Goal: Transaction & Acquisition: Purchase product/service

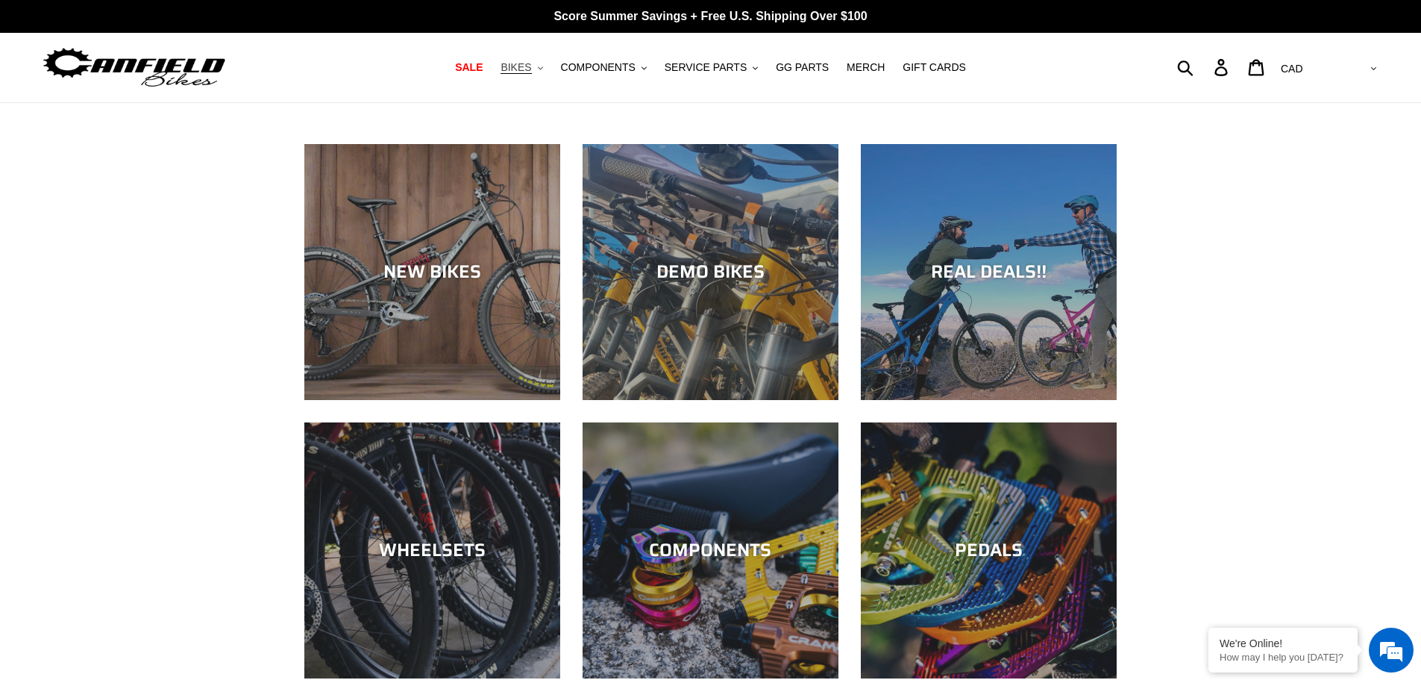
click at [531, 65] on span "BIKES" at bounding box center [516, 67] width 31 height 13
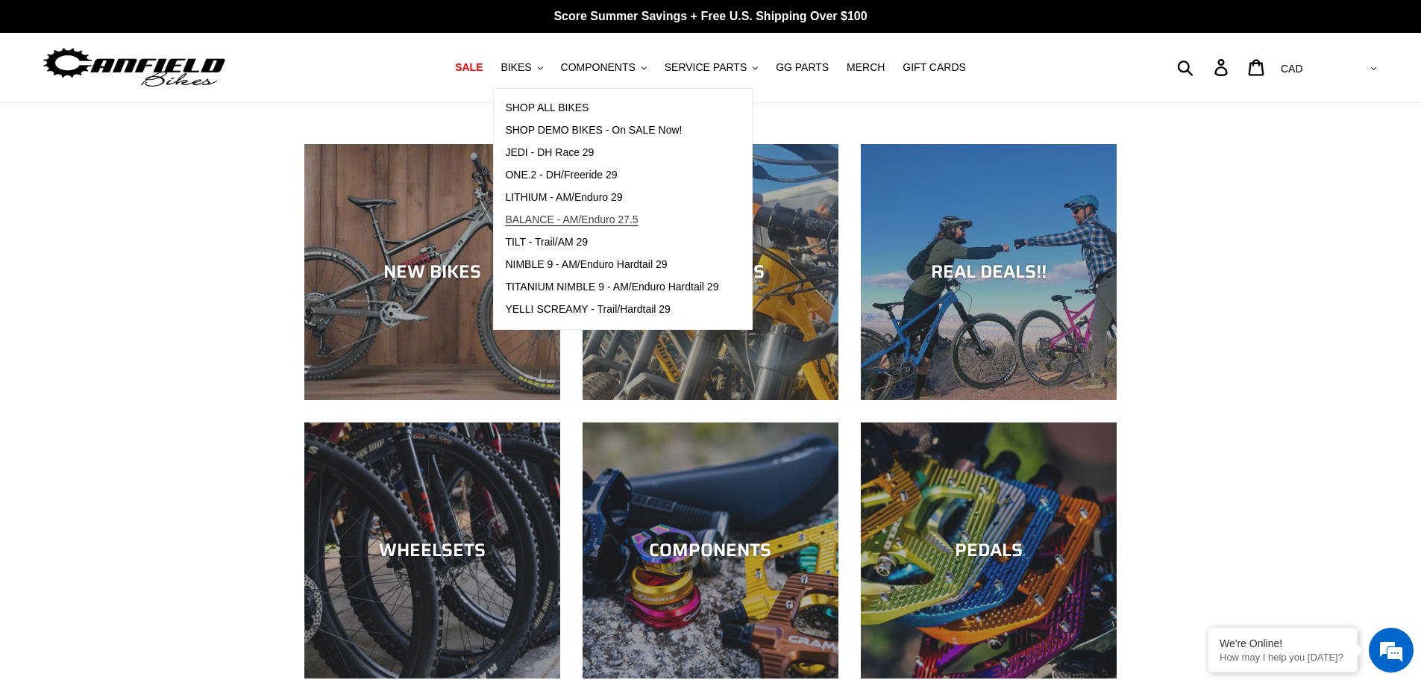
click at [592, 220] on span "BALANCE - AM/Enduro 27.5" at bounding box center [571, 219] width 133 height 13
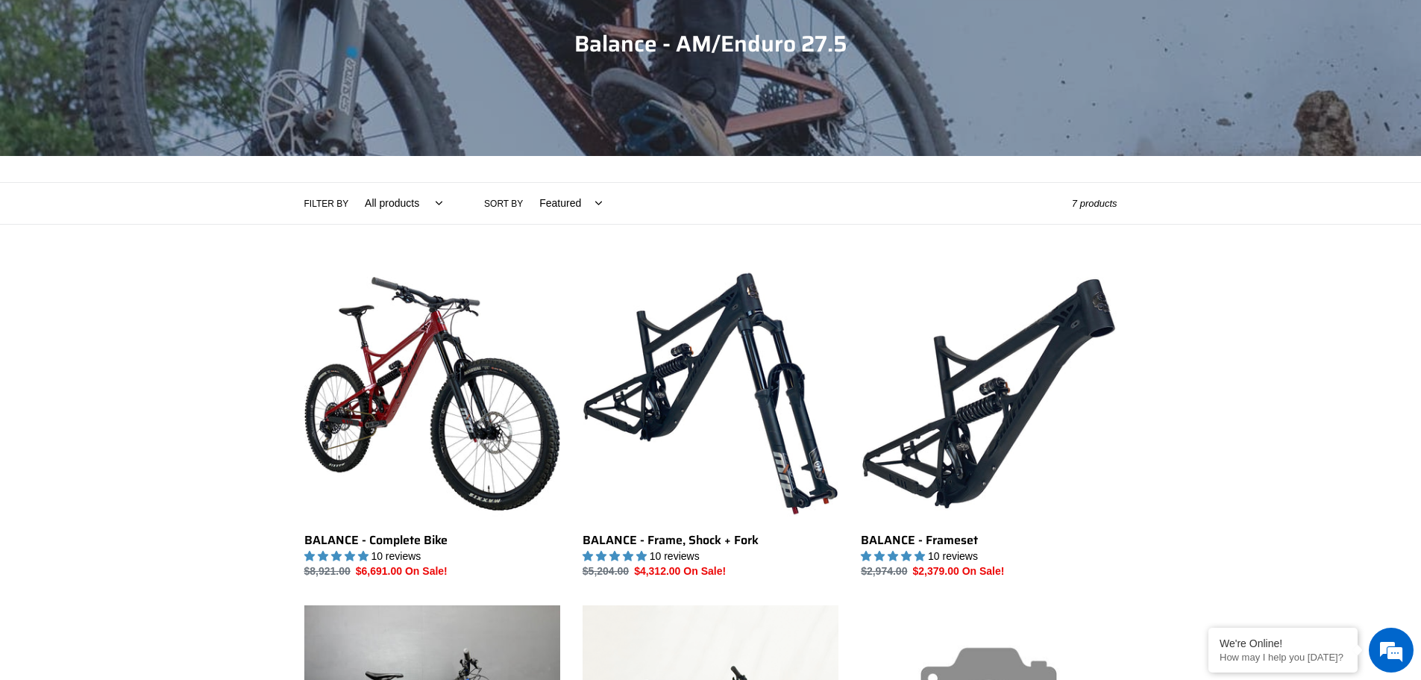
scroll to position [224, 0]
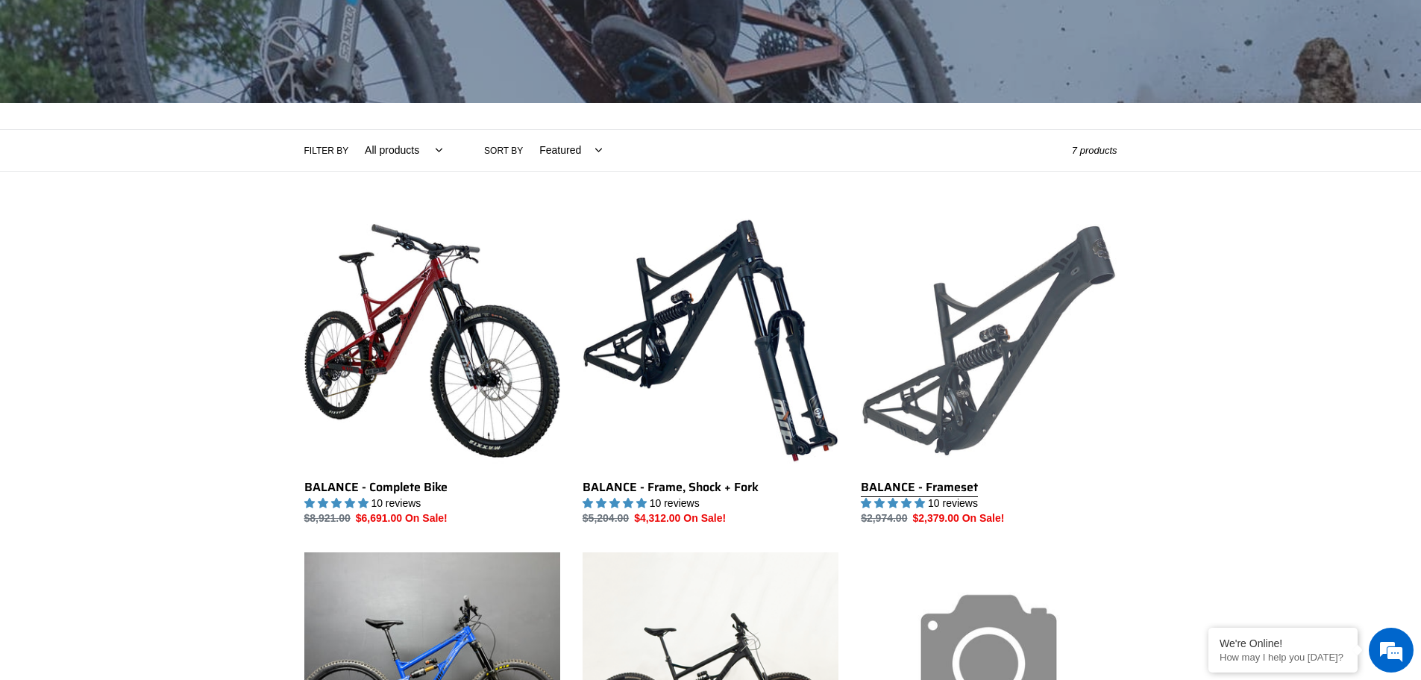
click at [962, 329] on link "BALANCE - Frameset" at bounding box center [989, 370] width 256 height 314
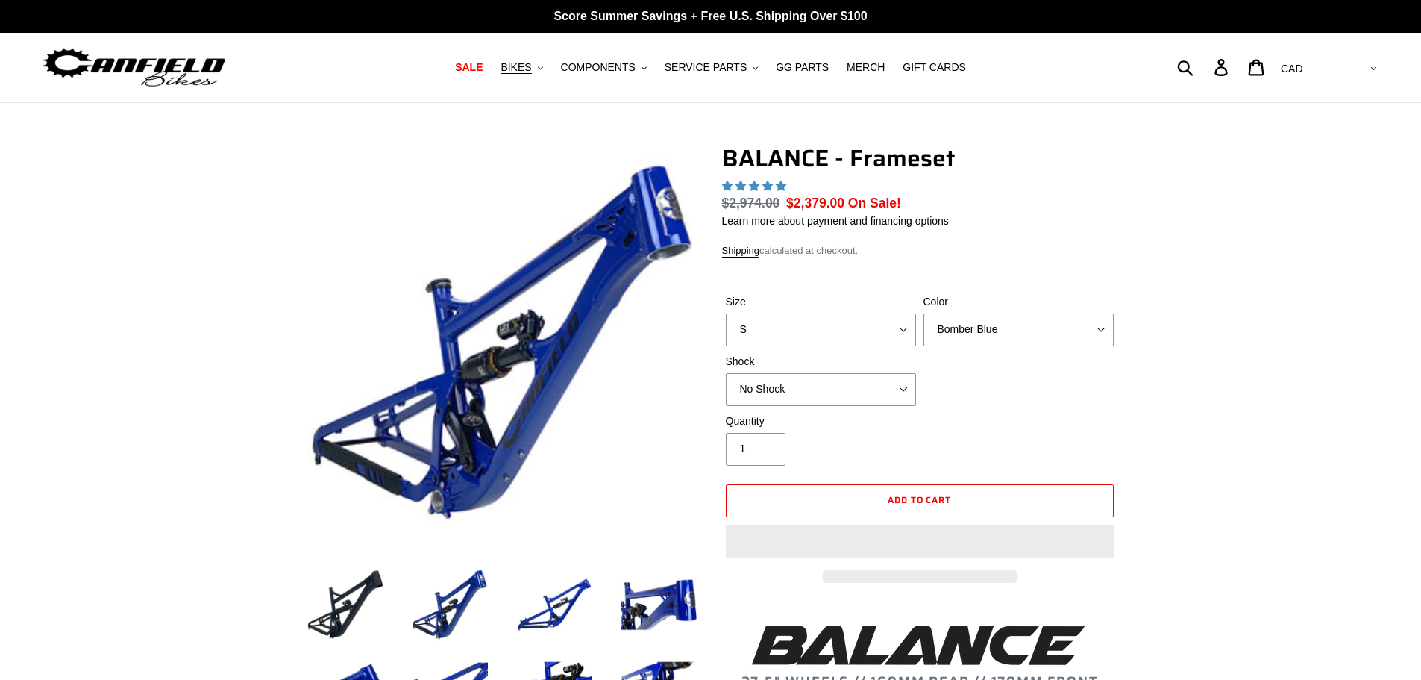
select select "highest-rating"
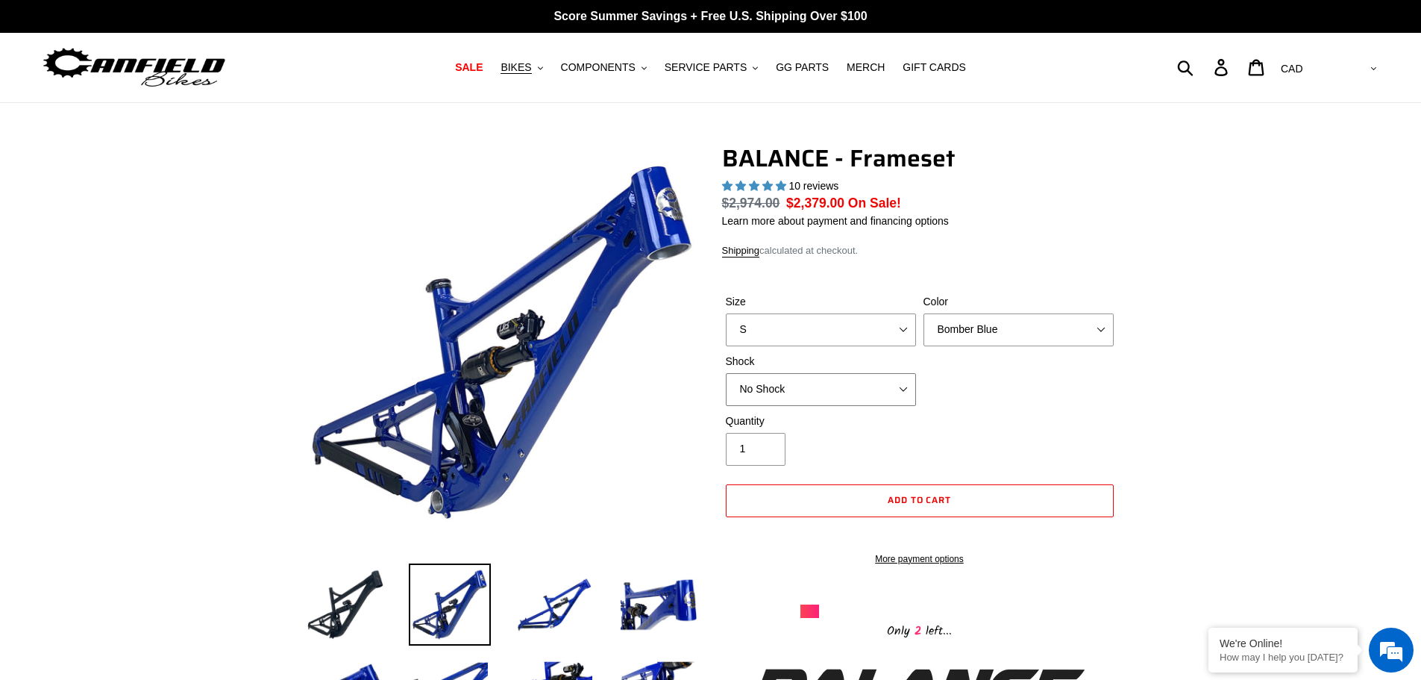
click at [879, 383] on select "No Shock Cane Creek Kitsuma Air Öhlins TTX2 Air EXT Storia V3-S" at bounding box center [821, 389] width 190 height 33
click at [726, 373] on select "No Shock Cane Creek Kitsuma Air Öhlins TTX2 Air EXT Storia V3-S" at bounding box center [821, 389] width 190 height 33
click at [993, 333] on select "Bomber Blue Goat's Blood Stealth Black" at bounding box center [1018, 329] width 190 height 33
click at [862, 326] on select "S M L XL" at bounding box center [821, 329] width 190 height 33
select select "L"
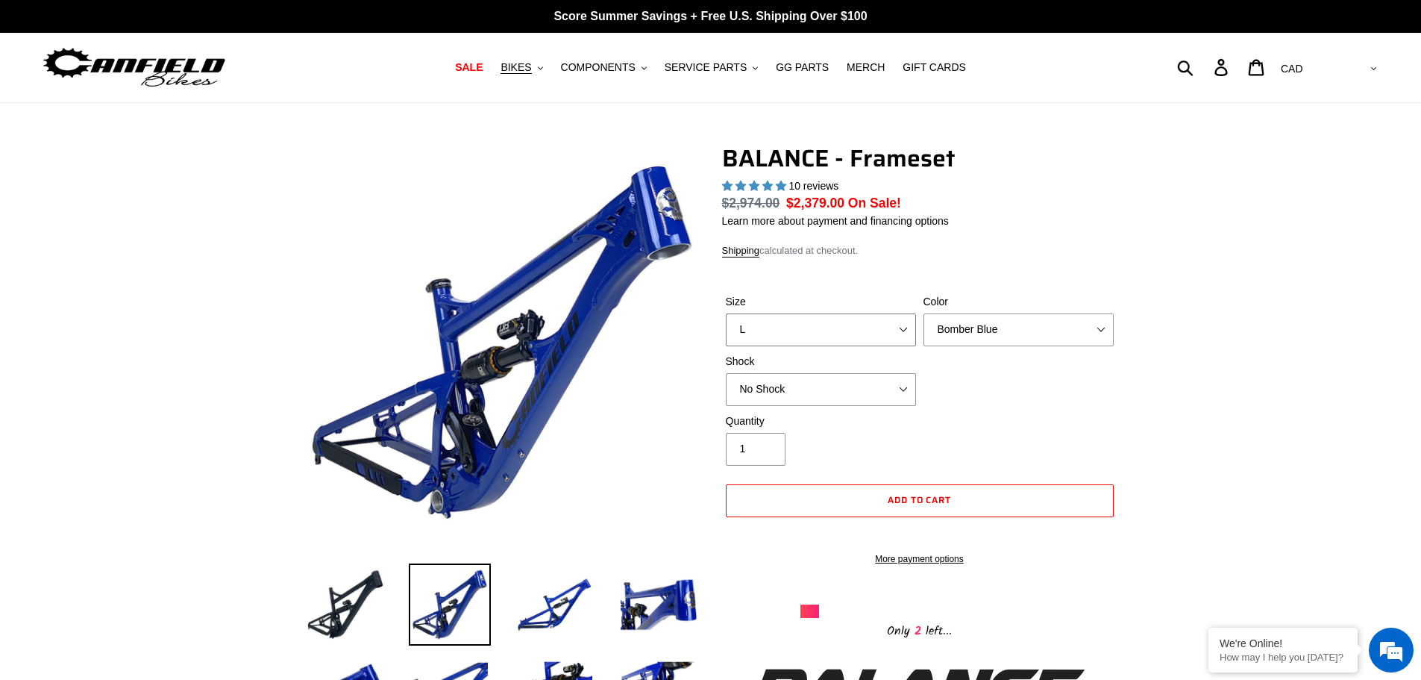
click at [726, 313] on select "S M L XL" at bounding box center [821, 329] width 190 height 33
click at [963, 339] on select "Bomber Blue Goat's Blood Stealth Black" at bounding box center [1018, 329] width 190 height 33
click at [923, 313] on select "Bomber Blue Goat's Blood Stealth Black" at bounding box center [1018, 329] width 190 height 33
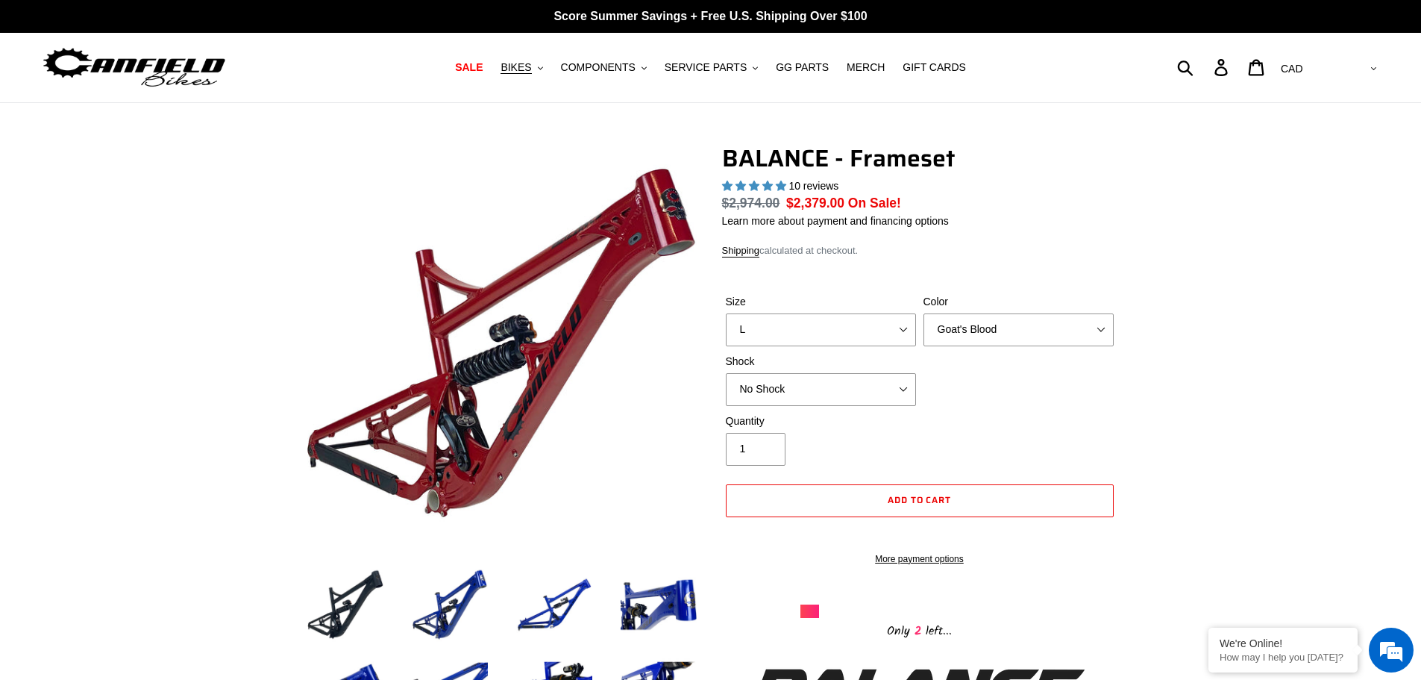
click at [980, 308] on label "Color" at bounding box center [1018, 302] width 190 height 16
click at [980, 313] on select "Bomber Blue Goat's Blood Stealth Black" at bounding box center [1018, 329] width 190 height 33
click at [976, 357] on div "Size S M L XL Color Bomber Blue Goat's Blood Stealth Black Shock No Shock" at bounding box center [919, 353] width 395 height 119
click at [979, 331] on select "Bomber Blue Goat's Blood Stealth Black" at bounding box center [1018, 329] width 190 height 33
select select "Stealth Black"
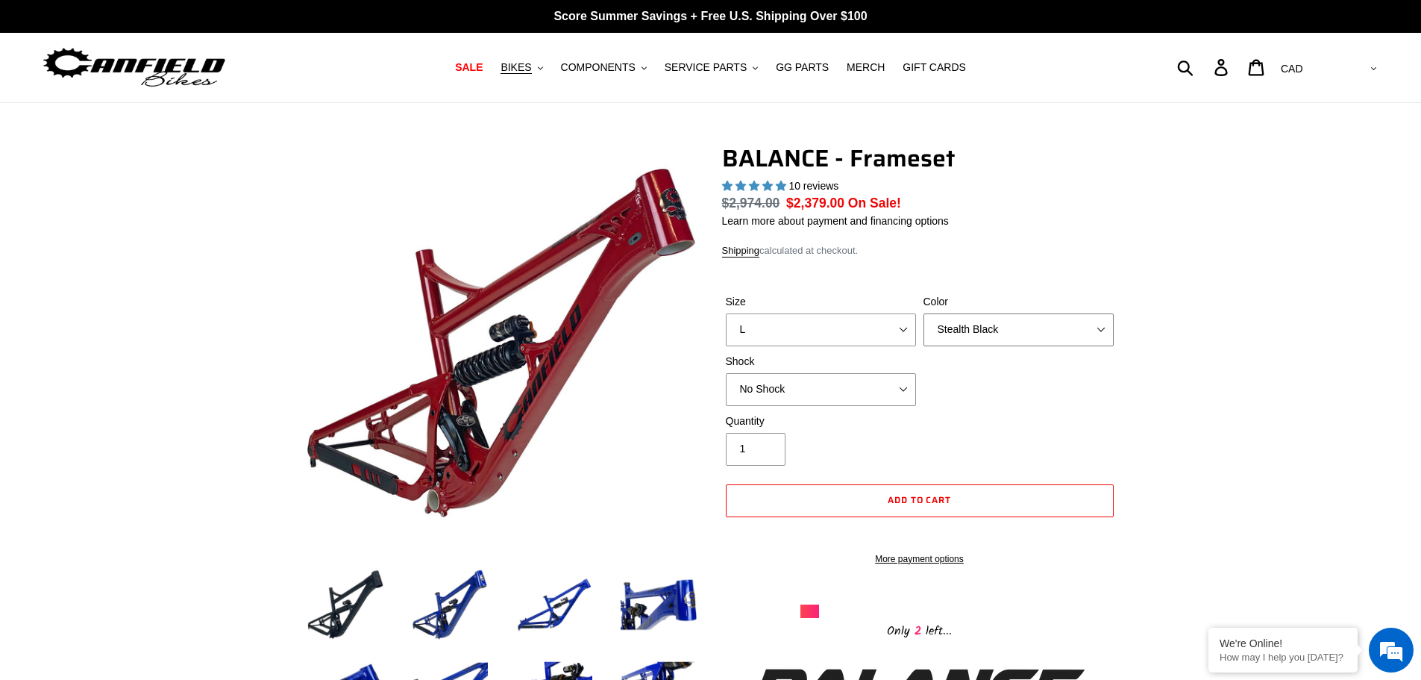
click at [923, 313] on select "Bomber Blue Goat's Blood Stealth Black" at bounding box center [1018, 329] width 190 height 33
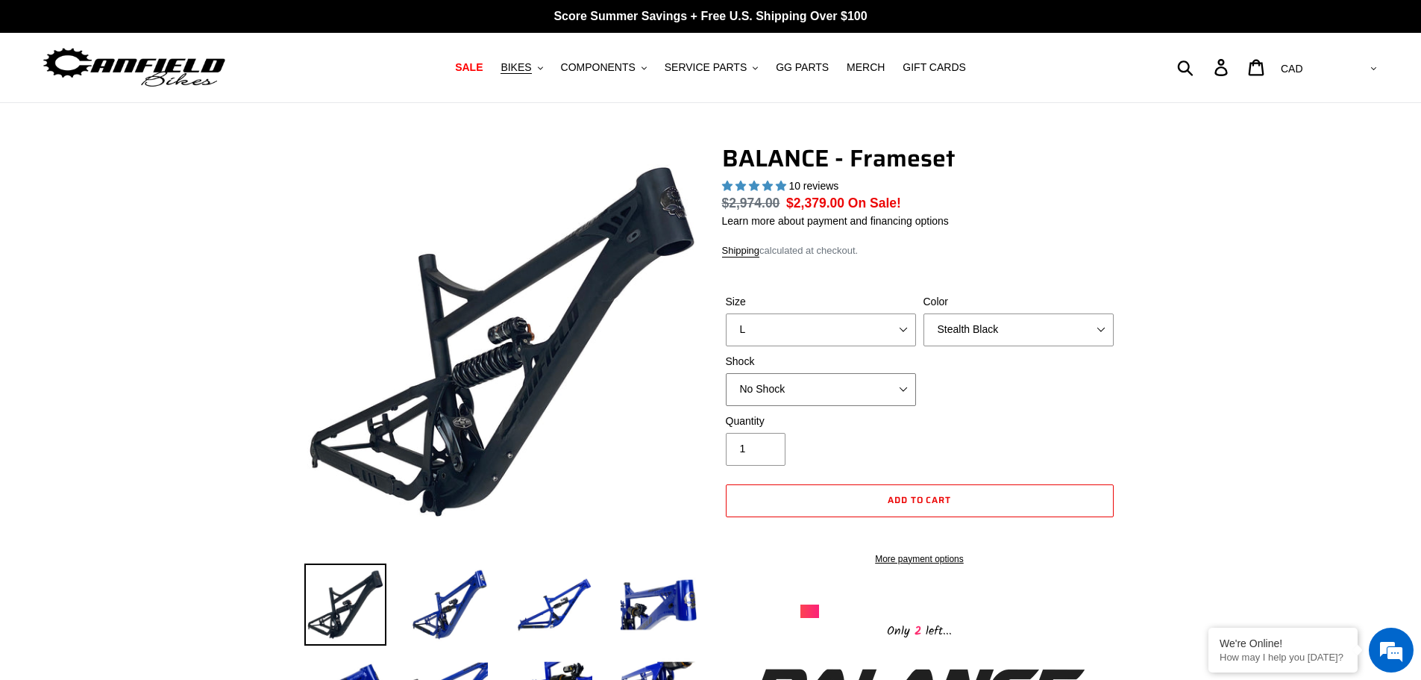
click at [819, 402] on select "No Shock Cane Creek Kitsuma Air Öhlins TTX2 Air EXT Storia V3-S" at bounding box center [821, 389] width 190 height 33
click at [726, 373] on select "No Shock Cane Creek Kitsuma Air Öhlins TTX2 Air EXT Storia V3-S" at bounding box center [821, 389] width 190 height 33
click at [847, 389] on select "No Shock Cane Creek Kitsuma Air Öhlins TTX2 Air EXT Storia V3-S" at bounding box center [821, 389] width 190 height 33
click at [726, 373] on select "No Shock Cane Creek Kitsuma Air Öhlins TTX2 Air EXT Storia V3-S" at bounding box center [821, 389] width 190 height 33
click at [817, 391] on select "No Shock Cane Creek Kitsuma Air Öhlins TTX2 Air EXT Storia V3-S" at bounding box center [821, 389] width 190 height 33
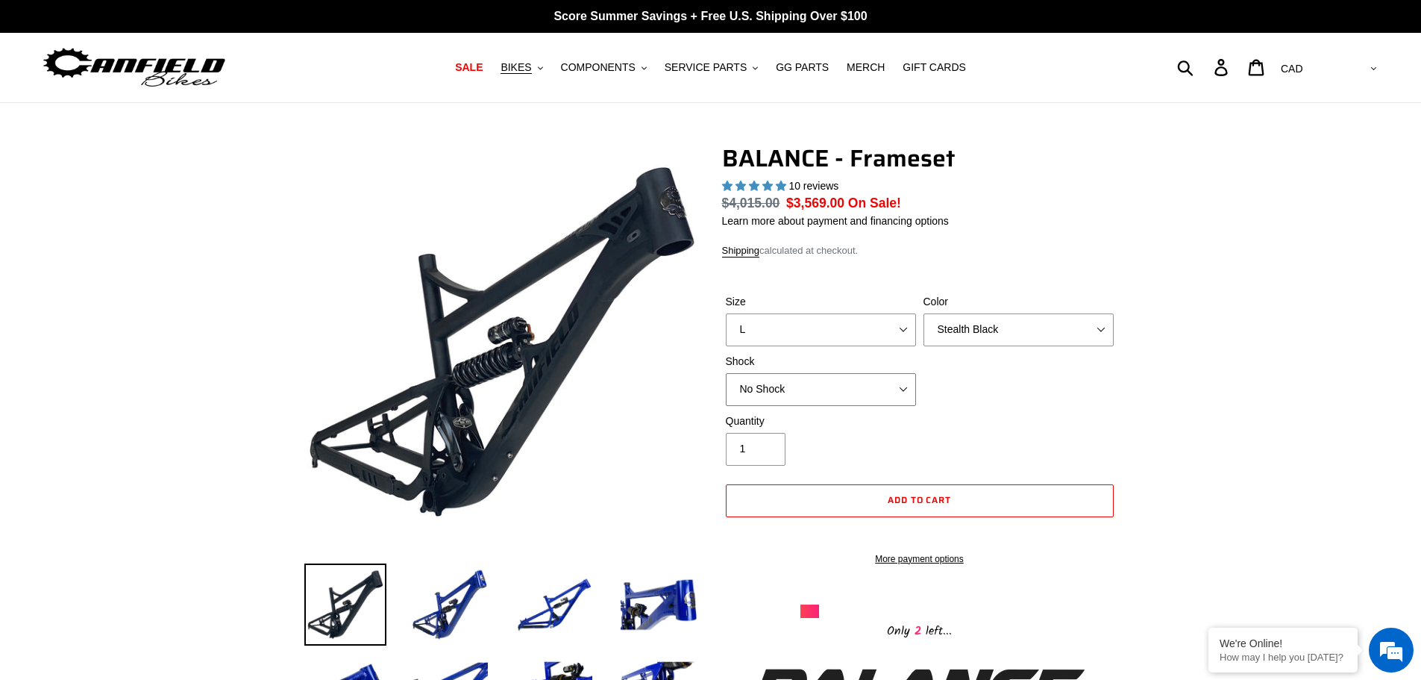
click at [726, 373] on select "No Shock Cane Creek Kitsuma Air Öhlins TTX2 Air EXT Storia V3-S" at bounding box center [821, 389] width 190 height 33
click at [839, 384] on select "No Shock Cane Creek Kitsuma Air Öhlins TTX2 Air EXT Storia V3-S" at bounding box center [821, 389] width 190 height 33
click at [726, 373] on select "No Shock Cane Creek Kitsuma Air Öhlins TTX2 Air EXT Storia V3-S" at bounding box center [821, 389] width 190 height 33
click at [824, 410] on div "Size S M L XL Color Bomber Blue Goat's Blood Stealth Black Shock No Shock" at bounding box center [919, 353] width 395 height 119
click at [833, 386] on select "No Shock Cane Creek Kitsuma Air Öhlins TTX2 Air EXT Storia V3-S" at bounding box center [821, 389] width 190 height 33
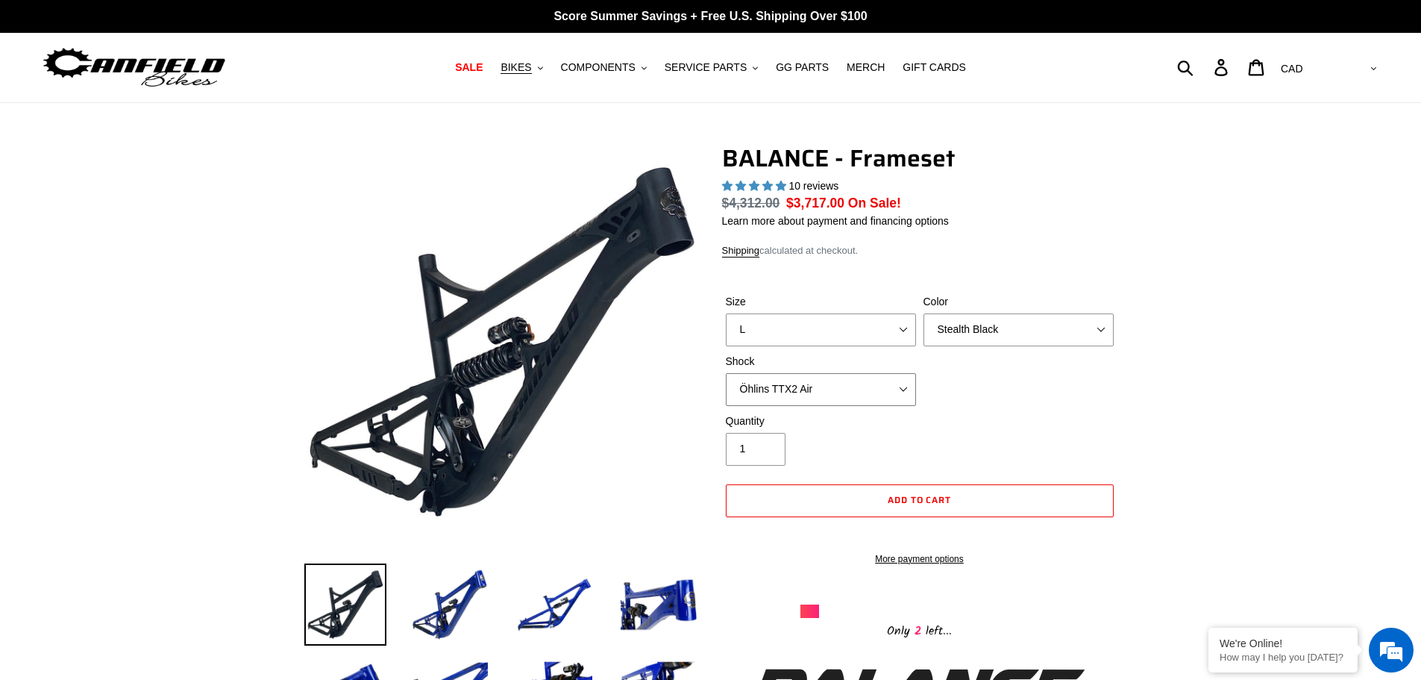
click at [726, 373] on select "No Shock Cane Creek Kitsuma Air Öhlins TTX2 Air EXT Storia V3-S" at bounding box center [821, 389] width 190 height 33
click at [853, 382] on select "No Shock Cane Creek Kitsuma Air Öhlins TTX2 Air EXT Storia V3-S" at bounding box center [821, 389] width 190 height 33
click at [726, 373] on select "No Shock Cane Creek Kitsuma Air Öhlins TTX2 Air EXT Storia V3-S" at bounding box center [821, 389] width 190 height 33
click at [842, 387] on select "No Shock Cane Creek Kitsuma Air Öhlins TTX2 Air EXT Storia V3-S" at bounding box center [821, 389] width 190 height 33
click at [726, 373] on select "No Shock Cane Creek Kitsuma Air Öhlins TTX2 Air EXT Storia V3-S" at bounding box center [821, 389] width 190 height 33
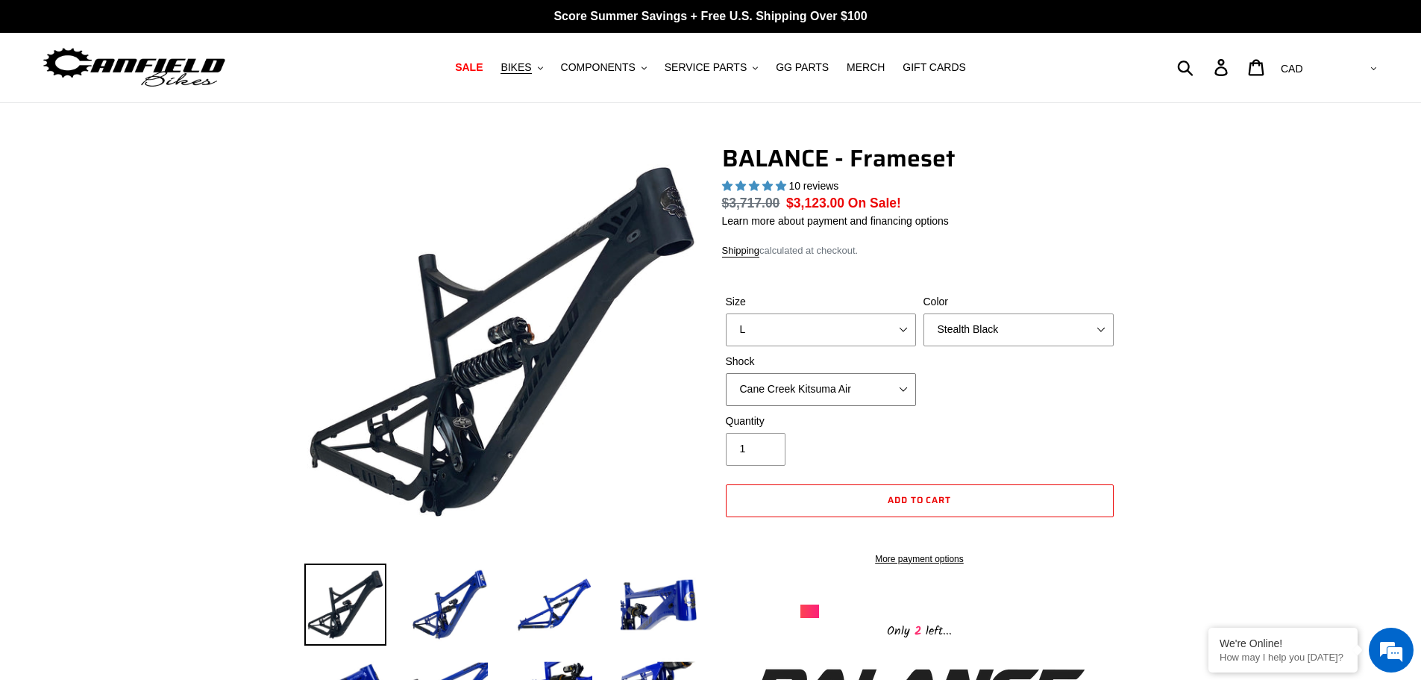
click at [793, 384] on select "No Shock Cane Creek Kitsuma Air Öhlins TTX2 Air EXT Storia V3-S" at bounding box center [821, 389] width 190 height 33
select select "No Shock"
click at [726, 373] on select "No Shock Cane Creek Kitsuma Air Öhlins TTX2 Air EXT Storia V3-S" at bounding box center [821, 389] width 190 height 33
click at [531, 65] on span "BIKES" at bounding box center [516, 67] width 31 height 13
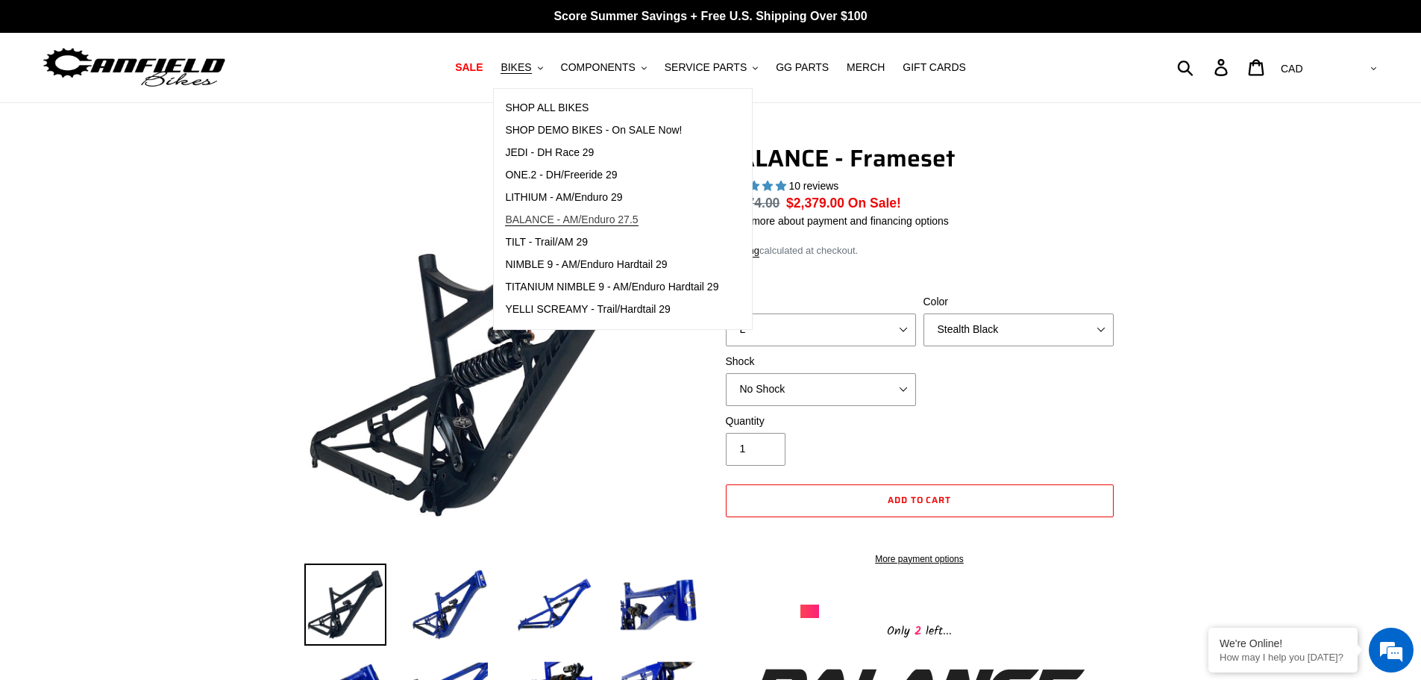
click at [580, 222] on span "BALANCE - AM/Enduro 27.5" at bounding box center [571, 219] width 133 height 13
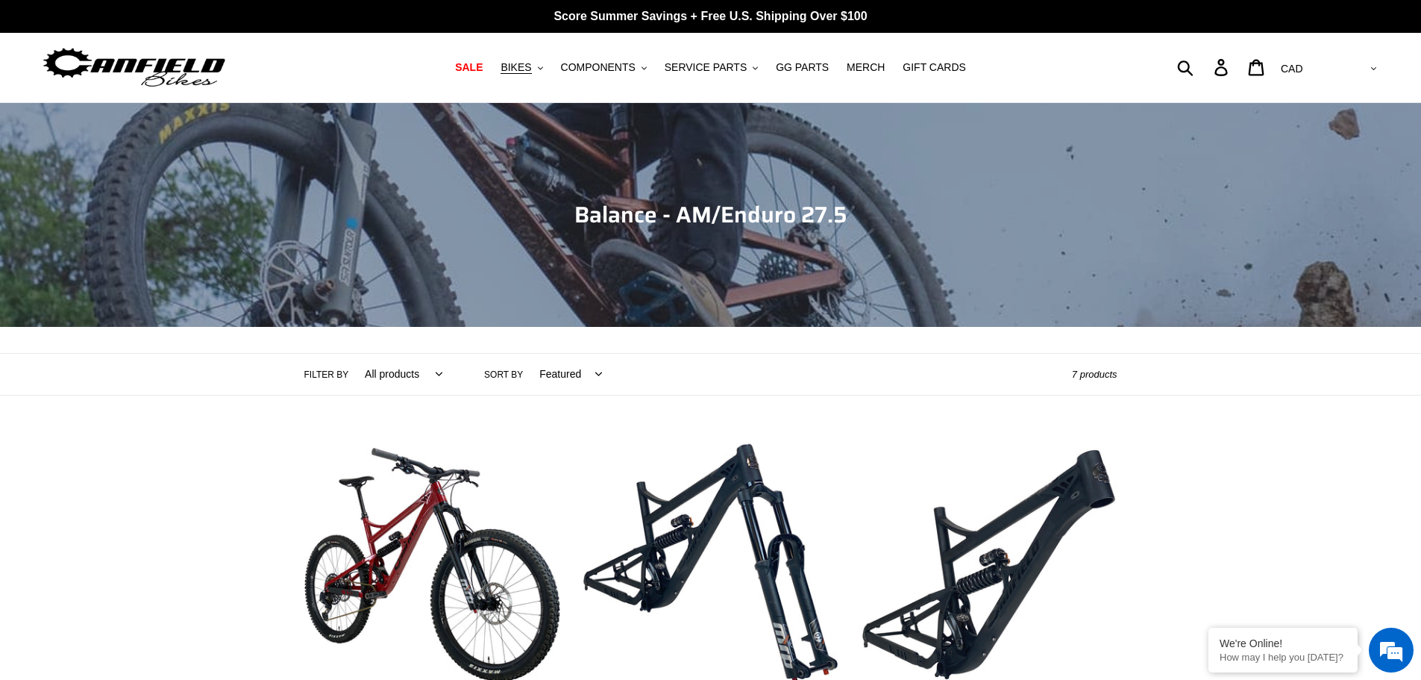
click at [157, 74] on img at bounding box center [134, 67] width 186 height 47
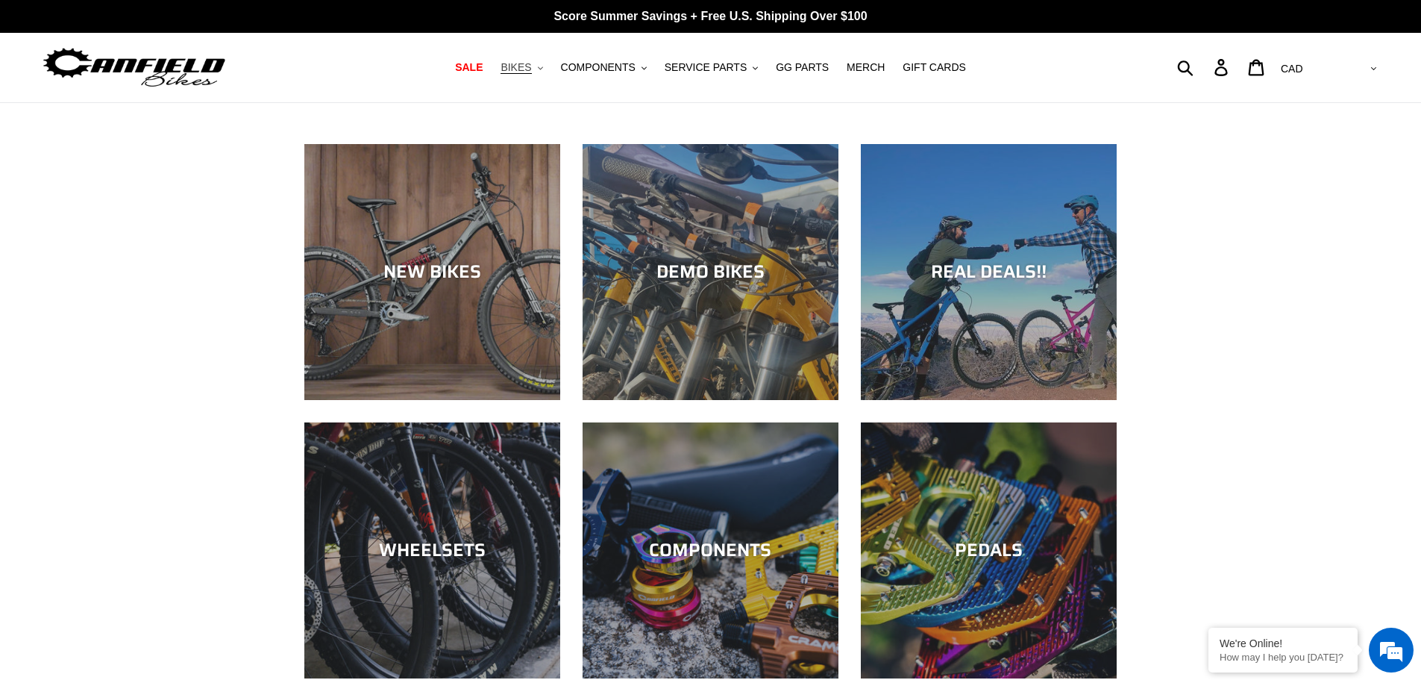
click at [531, 72] on span "BIKES" at bounding box center [516, 67] width 31 height 13
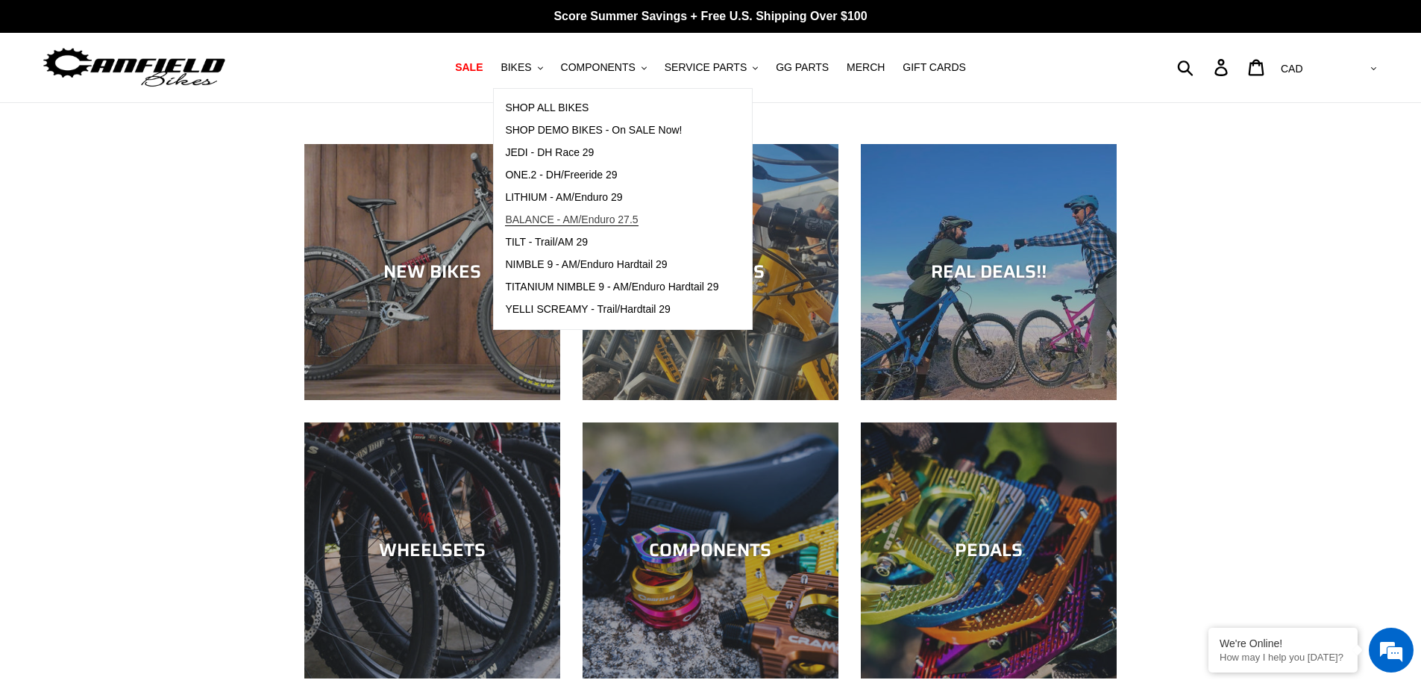
click at [577, 221] on span "BALANCE - AM/Enduro 27.5" at bounding box center [571, 219] width 133 height 13
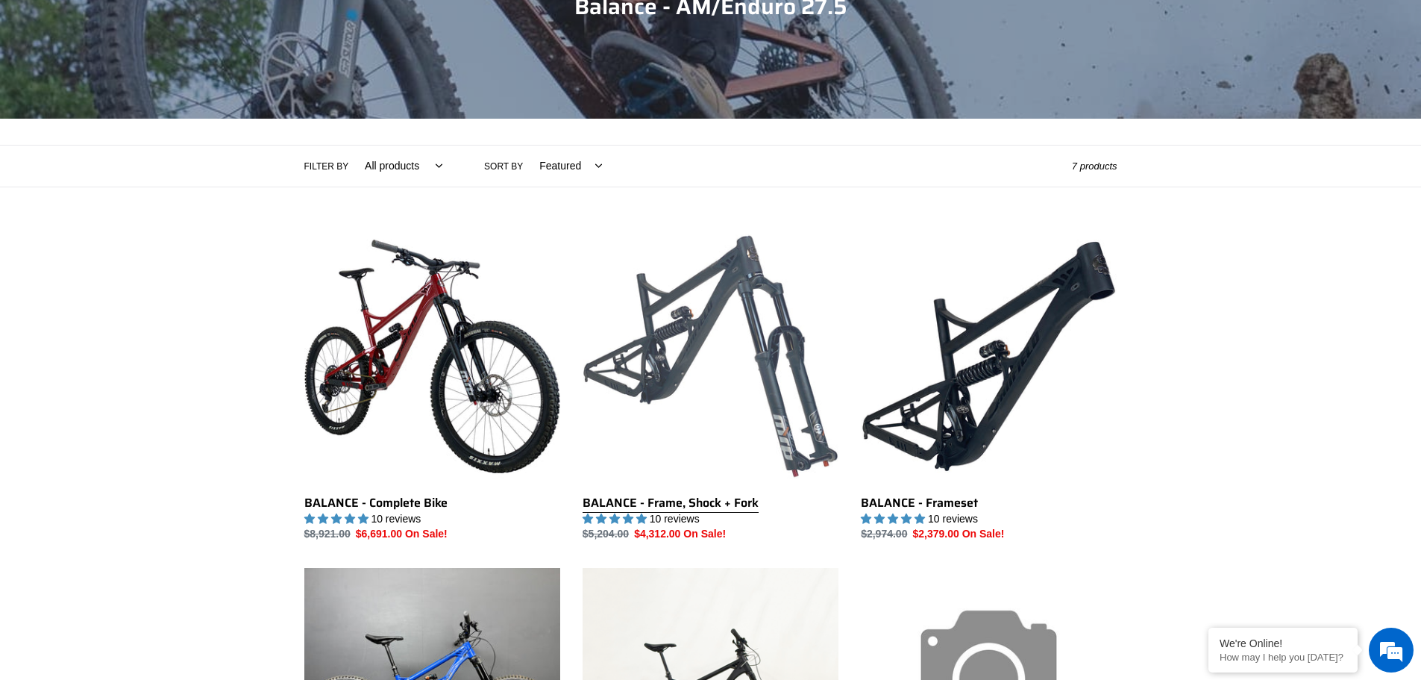
scroll to position [224, 0]
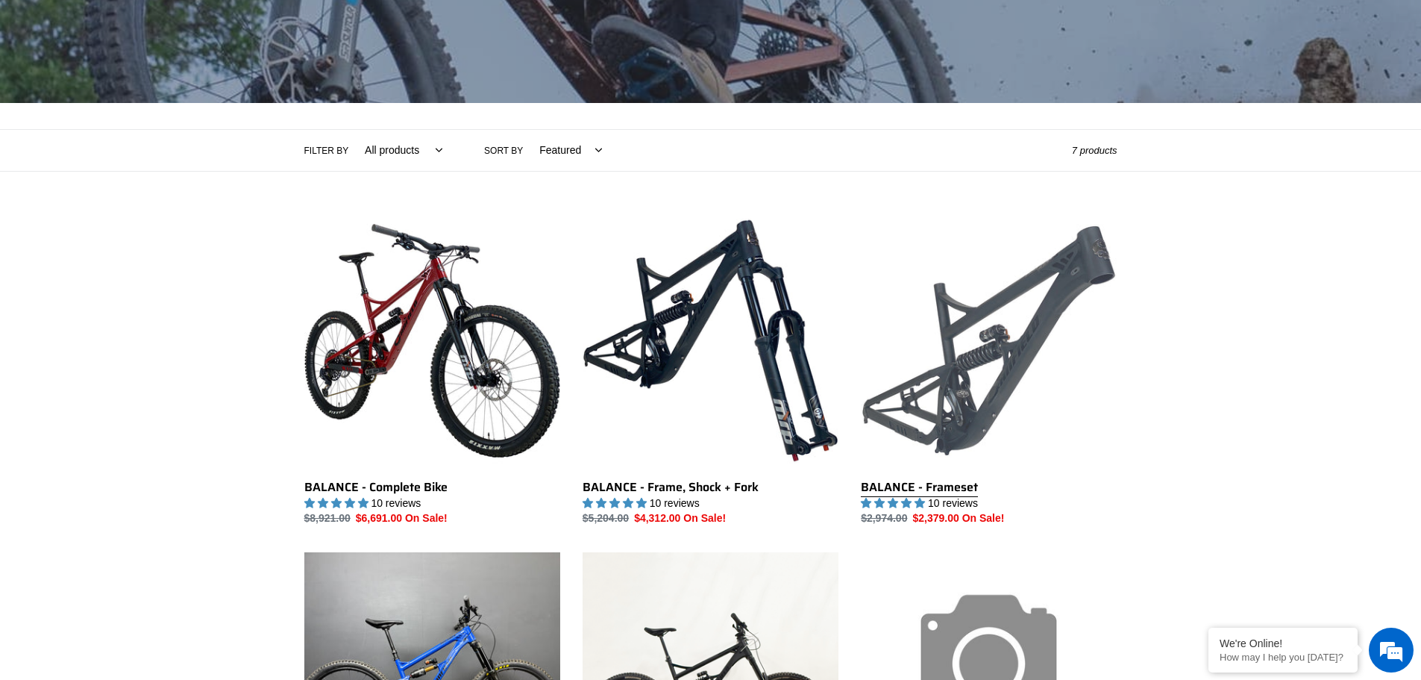
click at [968, 347] on link "BALANCE - Frameset" at bounding box center [989, 370] width 256 height 314
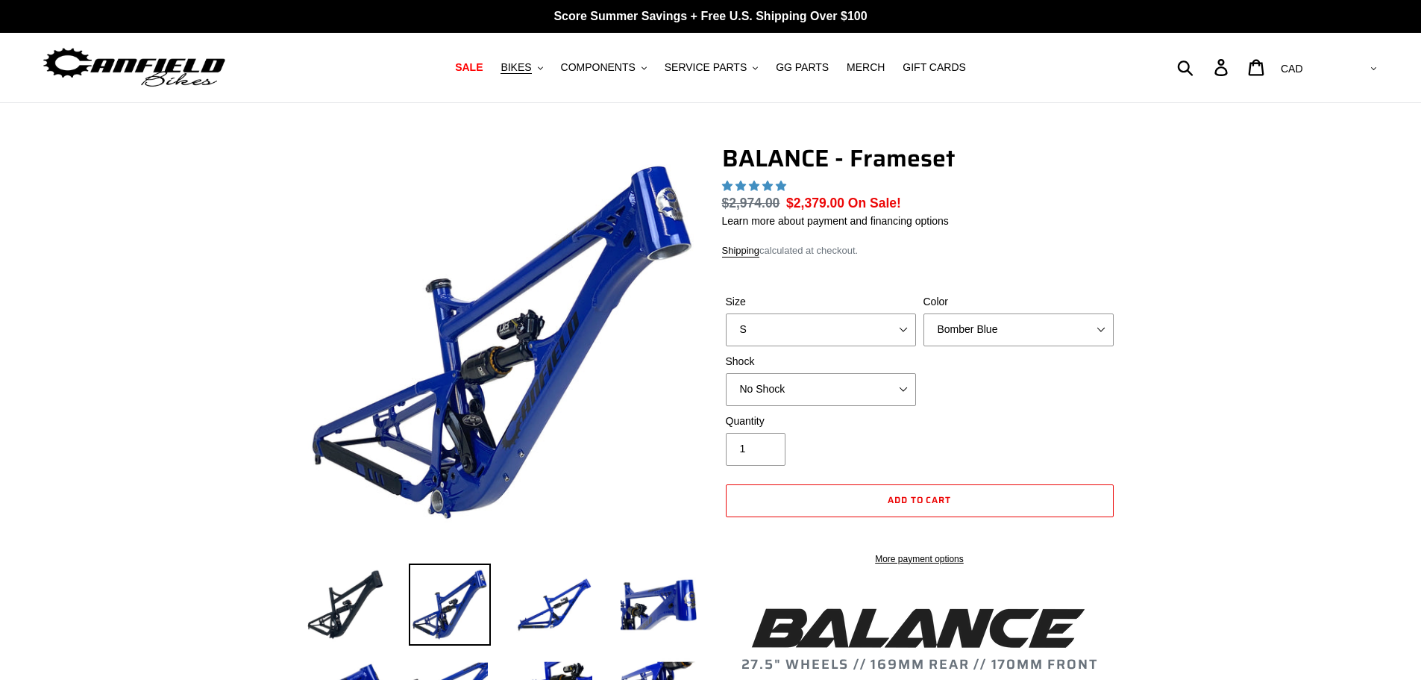
select select "highest-rating"
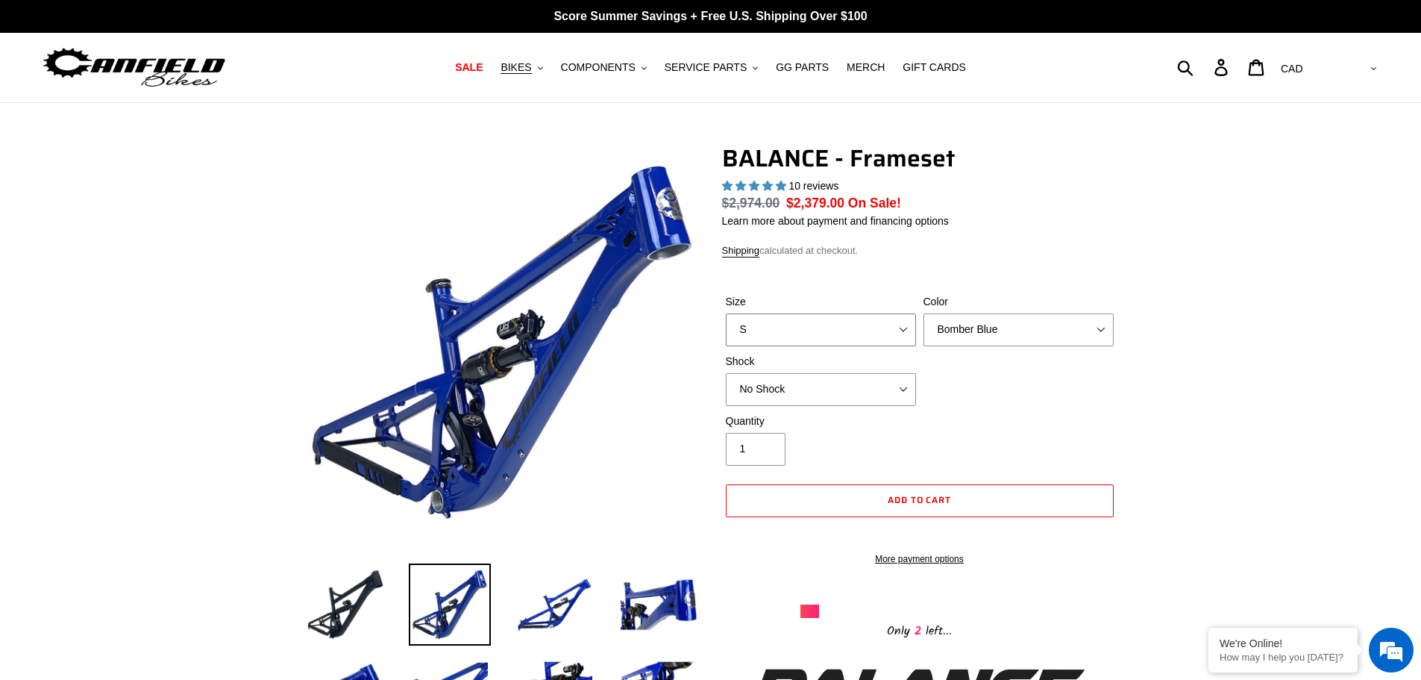
click at [877, 333] on select "S M L XL" at bounding box center [821, 329] width 190 height 33
select select "L"
click at [726, 313] on select "S M L XL" at bounding box center [821, 329] width 190 height 33
click at [987, 341] on select "Bomber Blue Goat's Blood Stealth Black" at bounding box center [1018, 329] width 190 height 33
select select "Stealth Black"
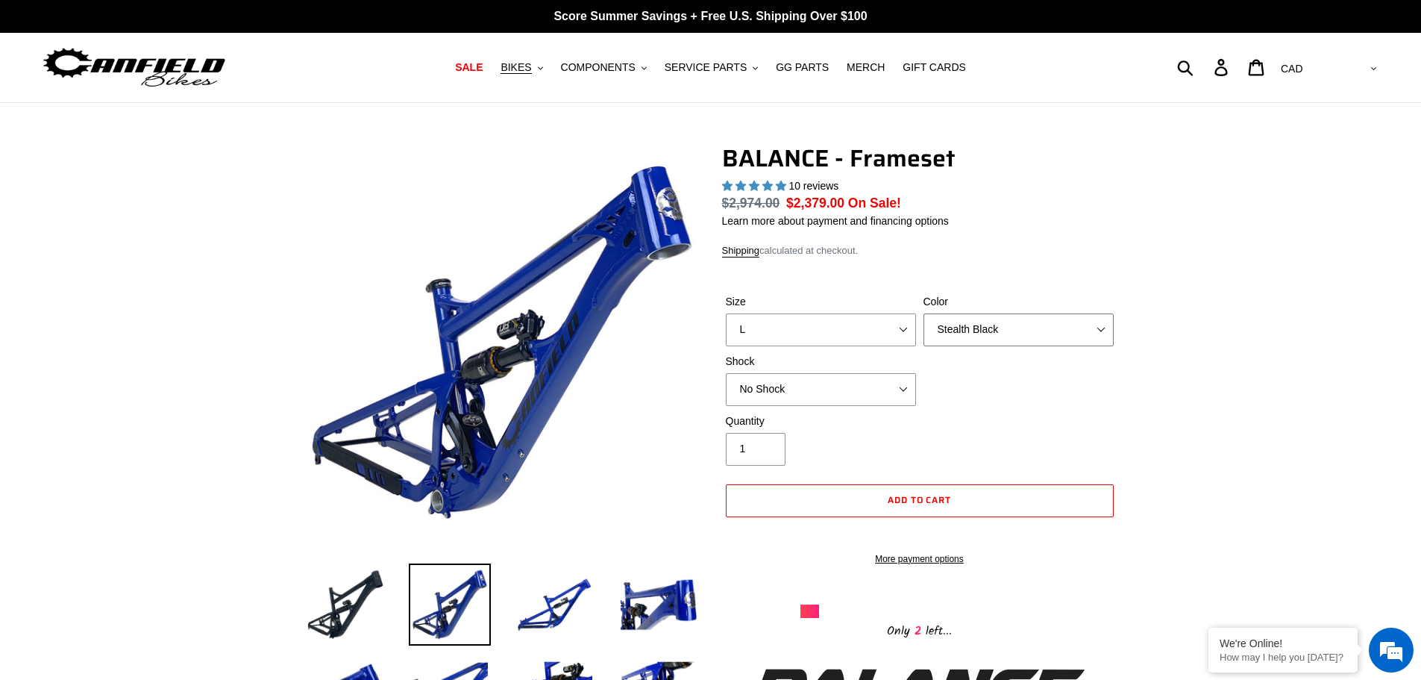
click at [923, 313] on select "Bomber Blue Goat's Blood Stealth Black" at bounding box center [1018, 329] width 190 height 33
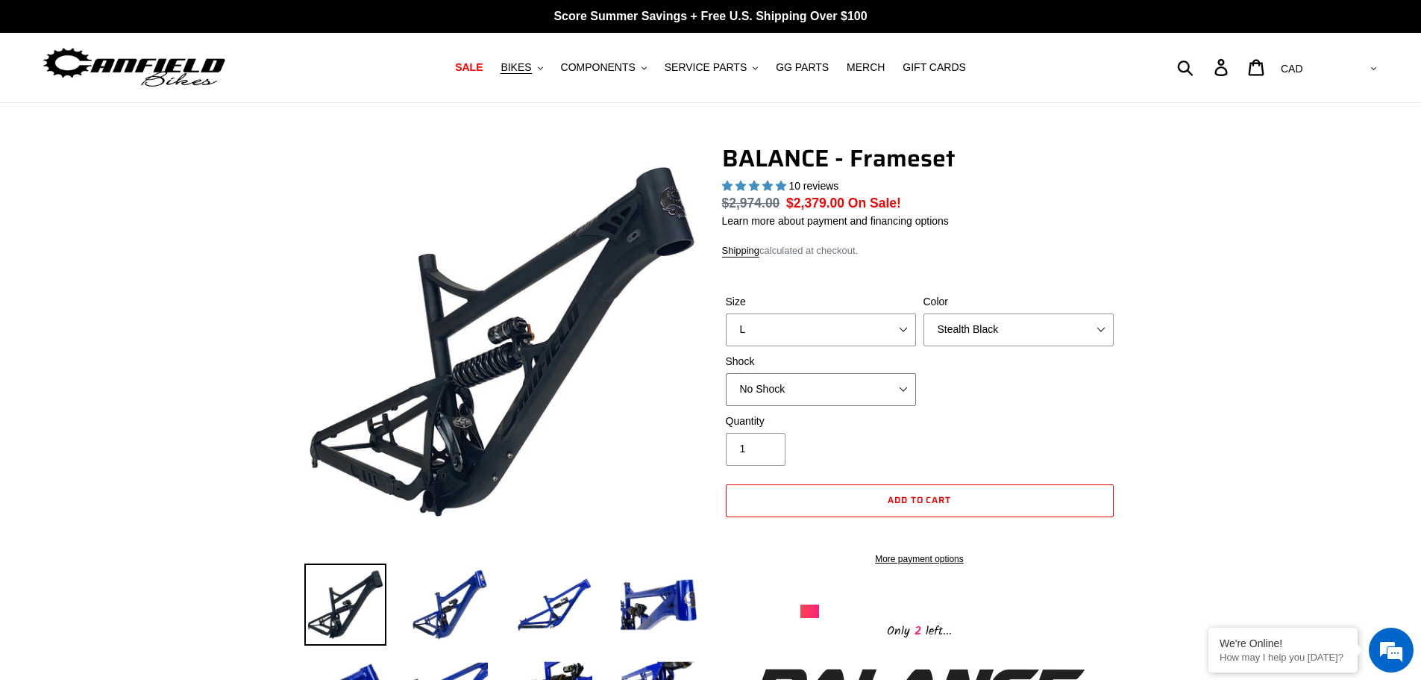
click at [845, 392] on select "No Shock Cane Creek Kitsuma Air Öhlins TTX2 Air EXT Storia V3-S" at bounding box center [821, 389] width 190 height 33
click at [726, 373] on select "No Shock Cane Creek Kitsuma Air Öhlins TTX2 Air EXT Storia V3-S" at bounding box center [821, 389] width 190 height 33
click at [1064, 386] on div "Size S M L XL Color Bomber Blue Goat's Blood Stealth Black Shock No Shock" at bounding box center [919, 353] width 395 height 119
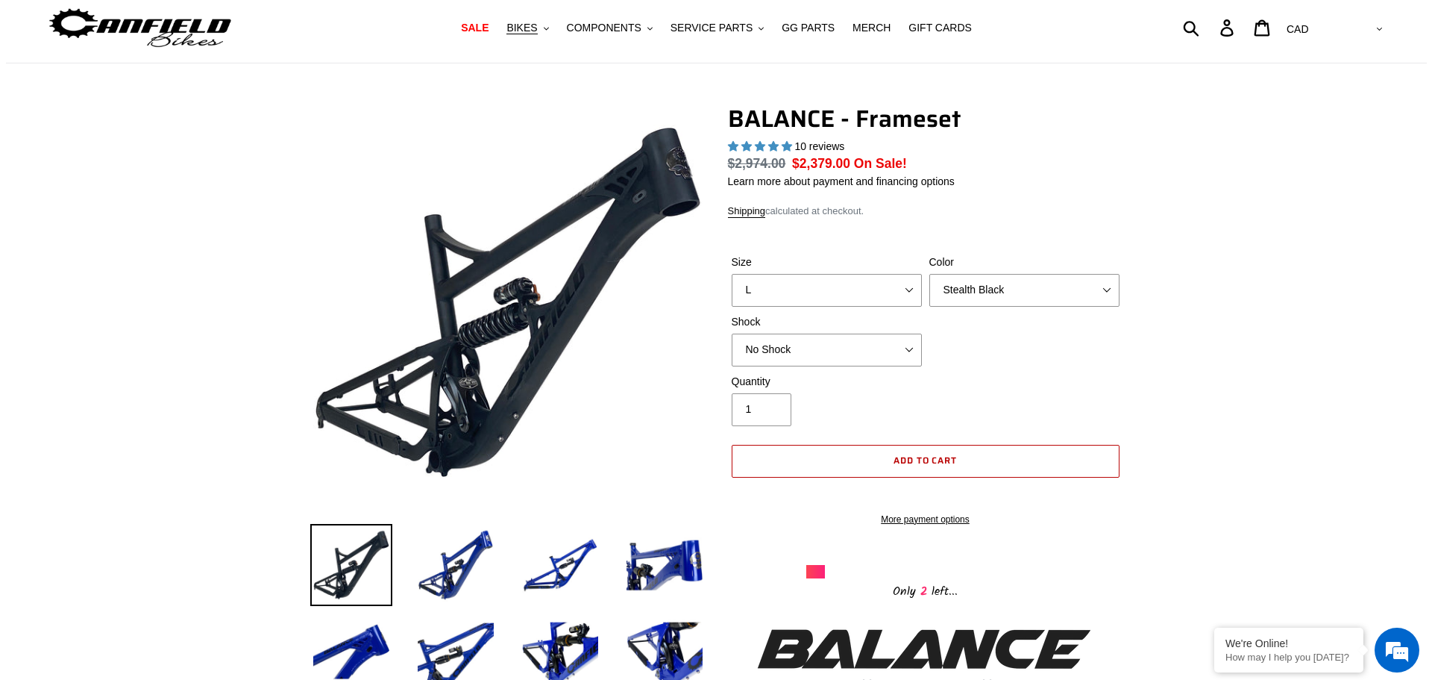
scroll to position [75, 0]
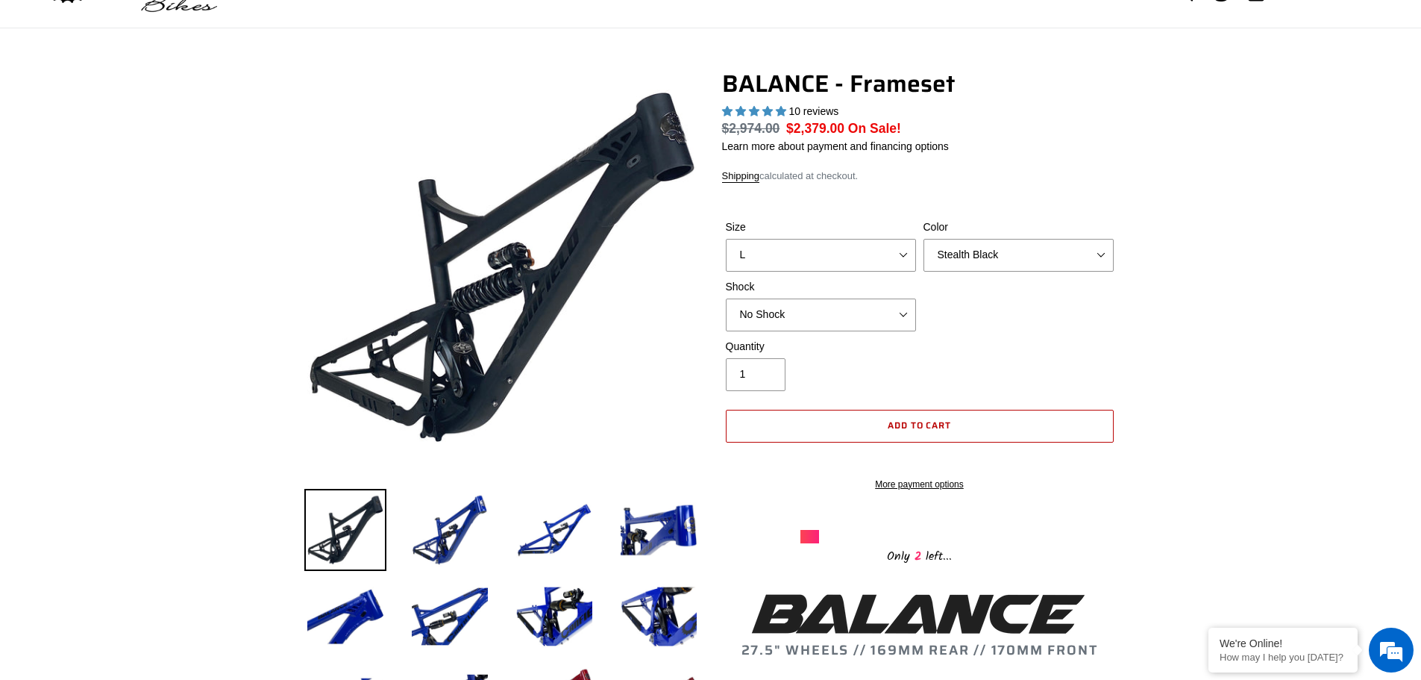
click at [900, 415] on button "Add to cart" at bounding box center [920, 426] width 388 height 33
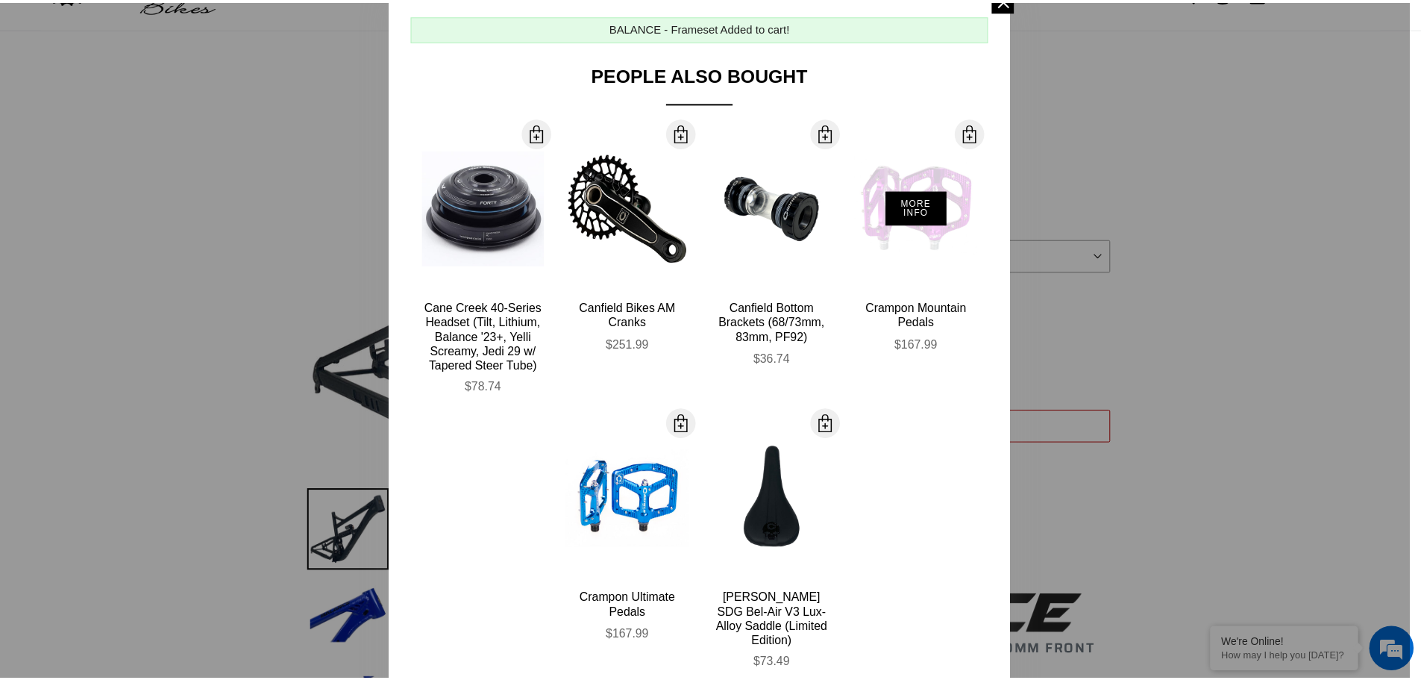
scroll to position [0, 0]
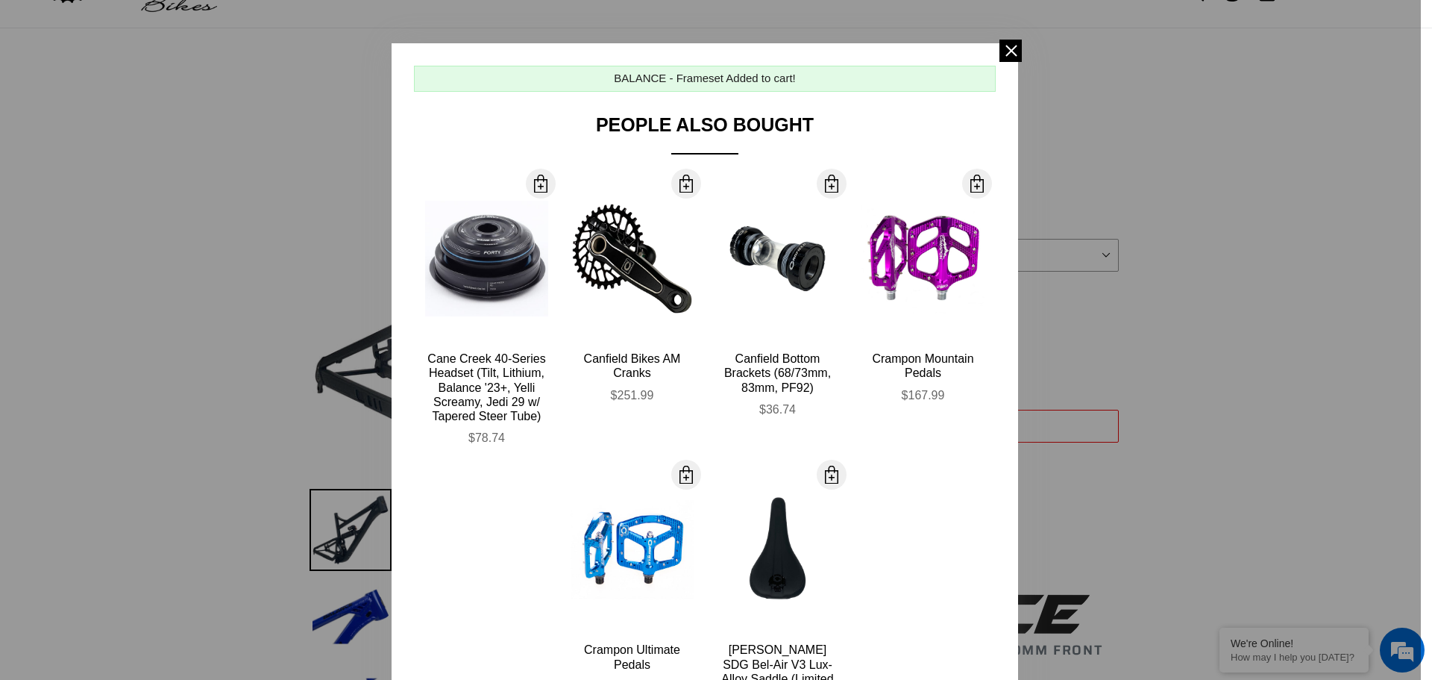
click at [1003, 51] on span at bounding box center [1011, 51] width 22 height 22
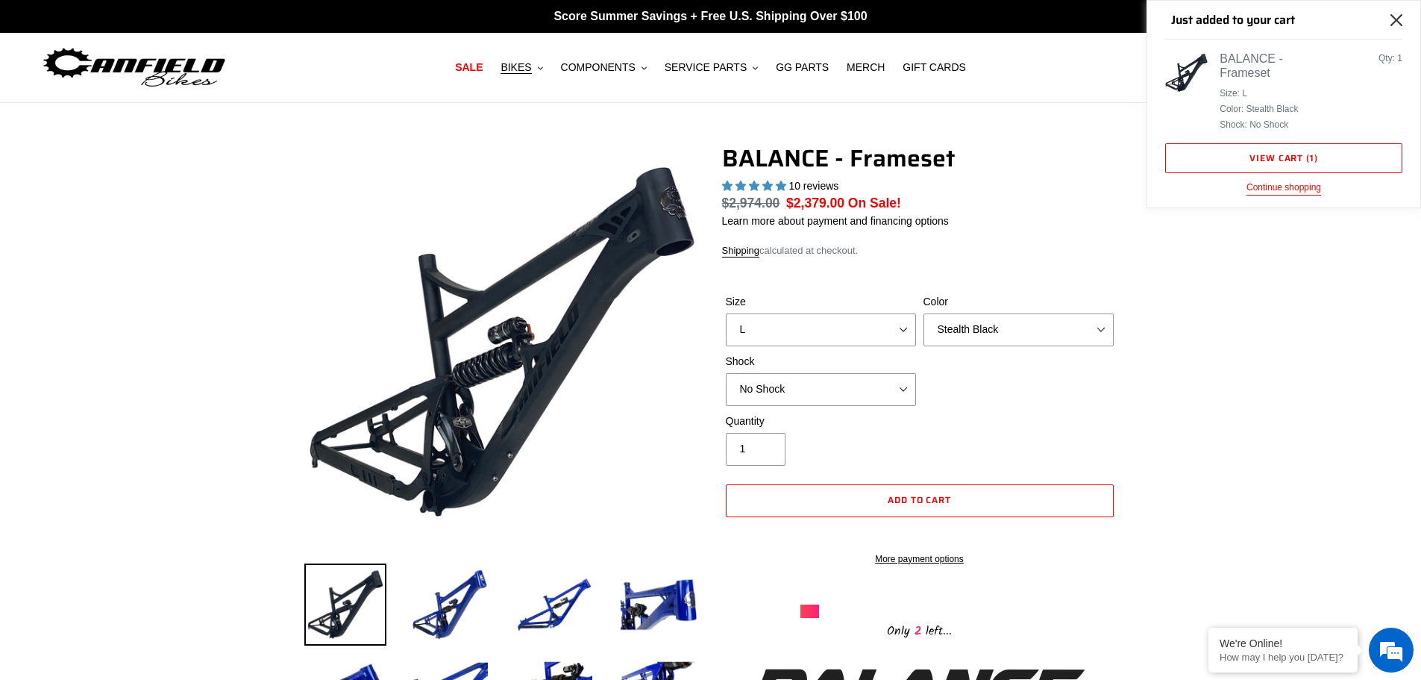
click at [1393, 17] on icon "Close" at bounding box center [1396, 20] width 12 height 12
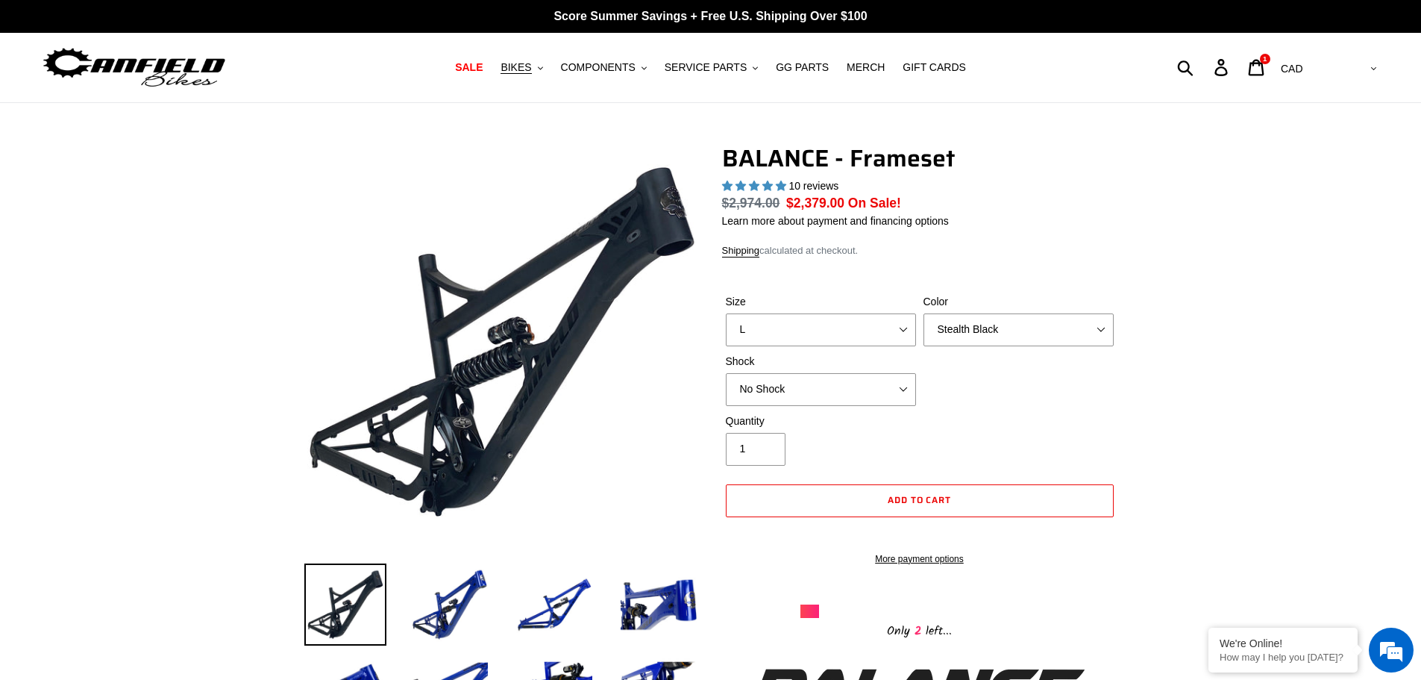
click at [1370, 69] on select "AED AFN ALL AMD ANG AUD AWG AZN BAM BBD BDT BGN BIF BND BOB BSD BWP BZD CAD CDF…" at bounding box center [1327, 69] width 105 height 28
click at [1365, 78] on select "AED AFN ALL AMD ANG AUD AWG AZN BAM BBD BDT BGN BIF BND BOB BSD BWP BZD CAD CDF…" at bounding box center [1327, 69] width 105 height 28
select select "USD"
click at [1336, 55] on select "AED AFN ALL AMD ANG AUD AWG AZN BAM BBD BDT BGN BIF BND BOB BSD BWP BZD CAD CDF…" at bounding box center [1327, 69] width 105 height 28
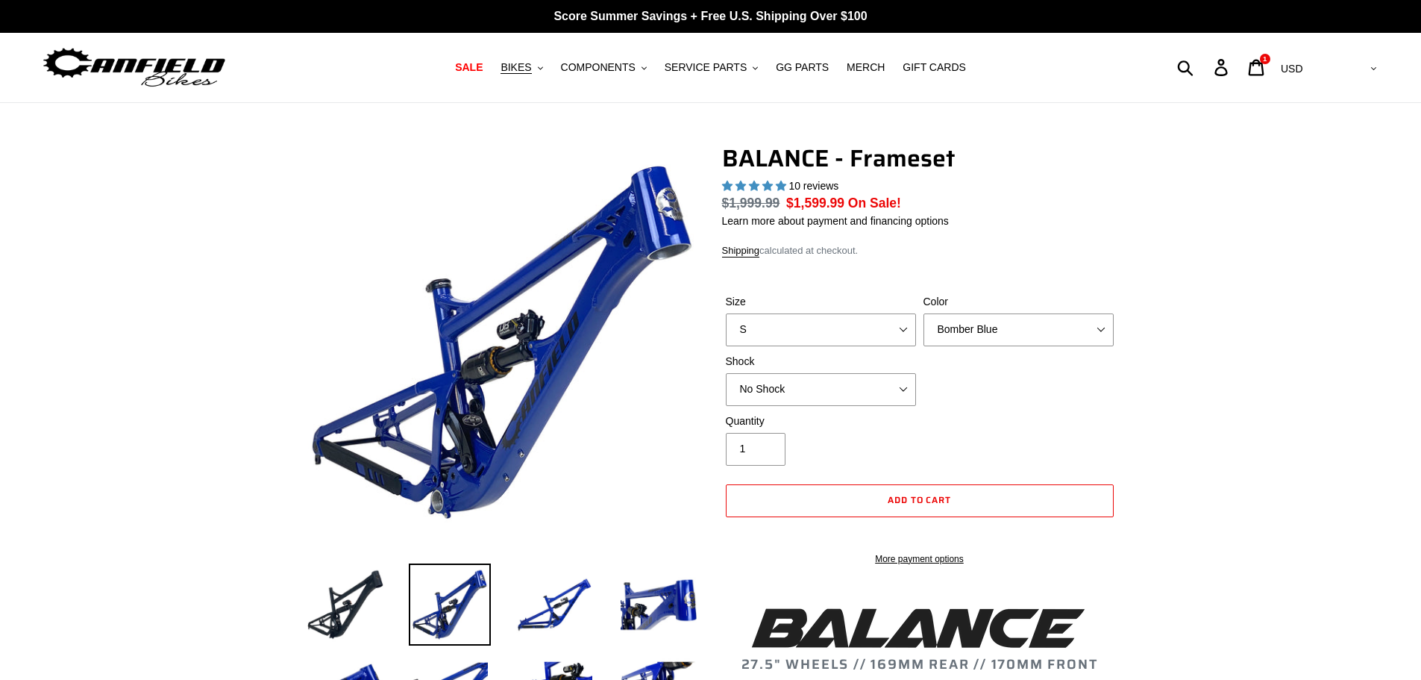
select select "highest-rating"
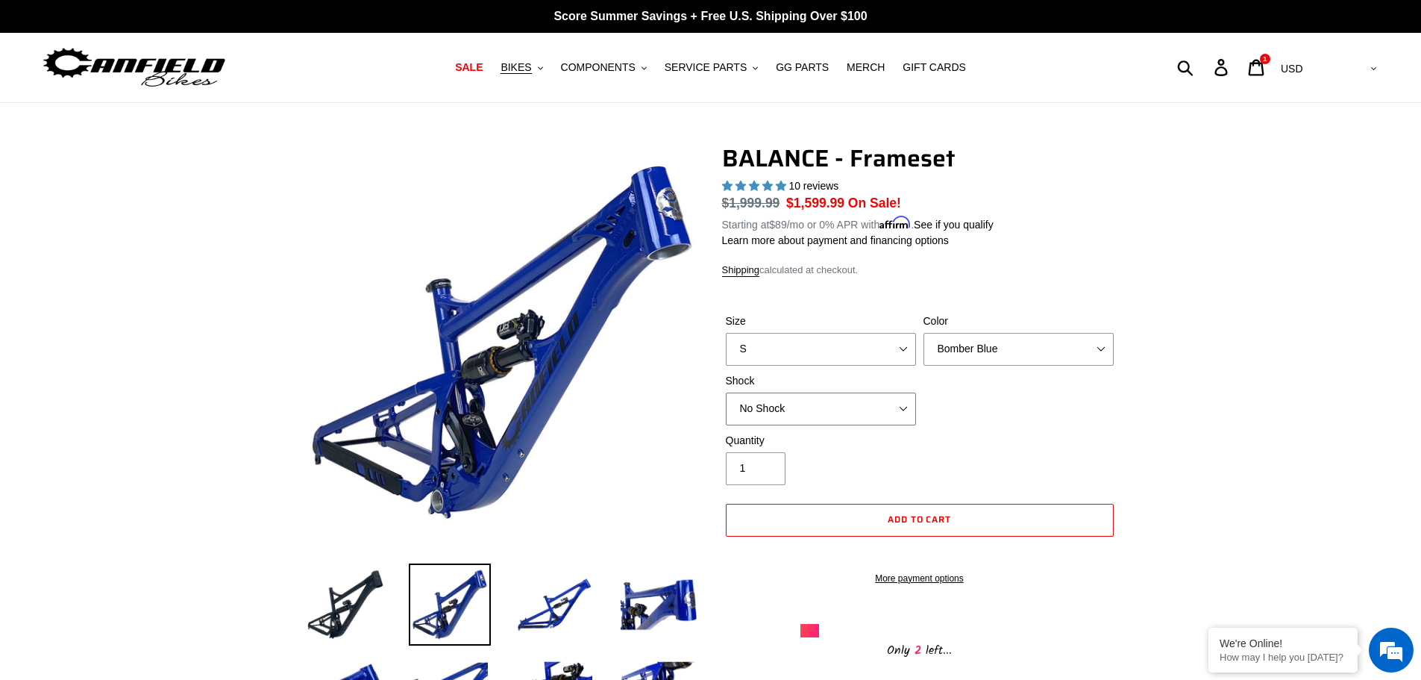
click at [876, 415] on select "No Shock Cane Creek Kitsuma Air Öhlins TTX2 Air EXT Storia V3-S" at bounding box center [821, 408] width 190 height 33
click at [726, 392] on select "No Shock Cane Creek Kitsuma Air Öhlins TTX2 Air EXT Storia V3-S" at bounding box center [821, 408] width 190 height 33
click at [958, 336] on select "Bomber Blue Goat's Blood Stealth Black" at bounding box center [1018, 349] width 190 height 33
select select "Stealth Black"
click at [923, 333] on select "Bomber Blue Goat's Blood Stealth Black" at bounding box center [1018, 349] width 190 height 33
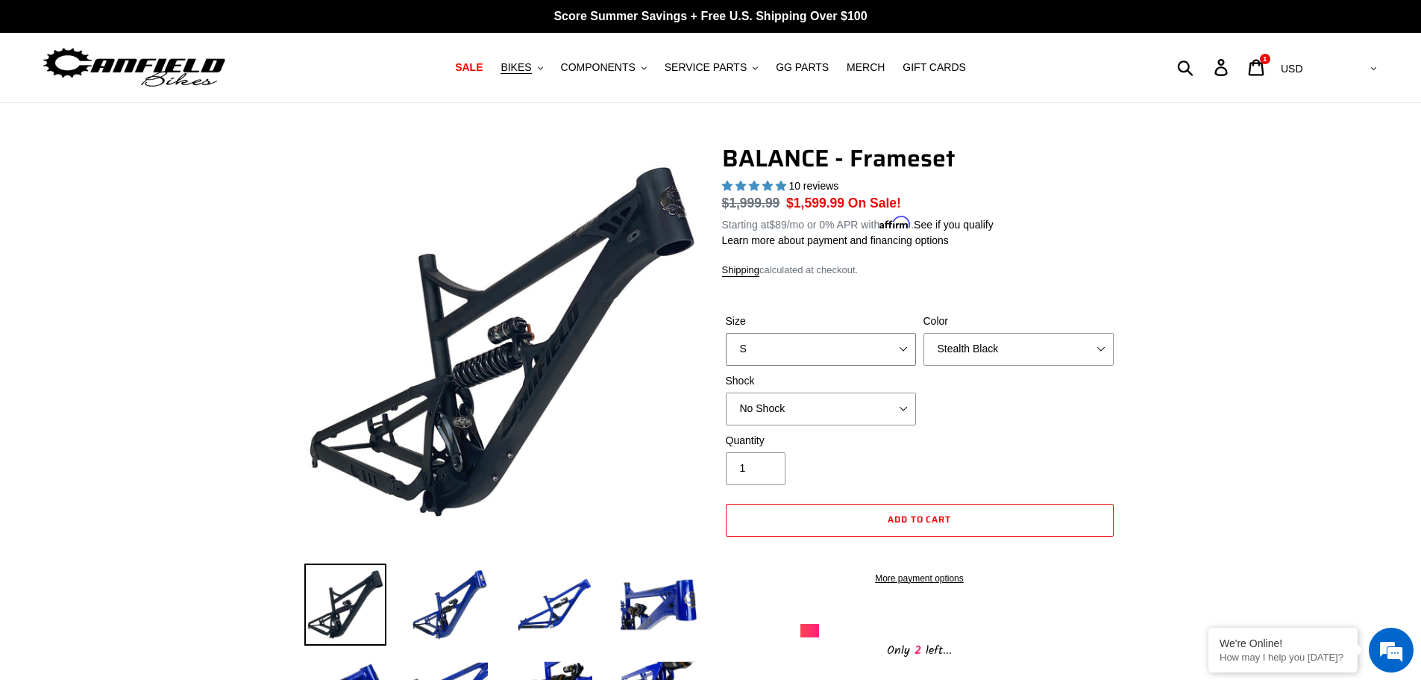
click at [879, 351] on select "S M L XL" at bounding box center [821, 349] width 190 height 33
select select "L"
click at [726, 333] on select "S M L XL" at bounding box center [821, 349] width 190 height 33
